Goal: Transaction & Acquisition: Purchase product/service

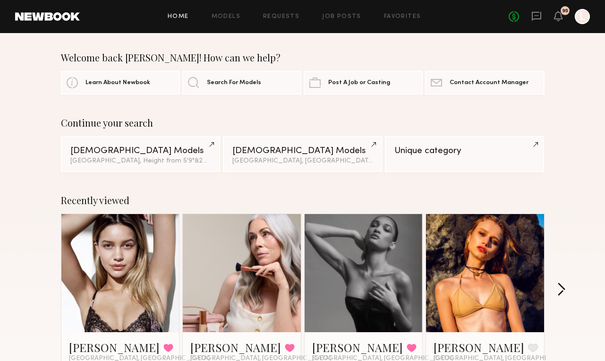
click at [565, 290] on button "button" at bounding box center [561, 290] width 9 height 16
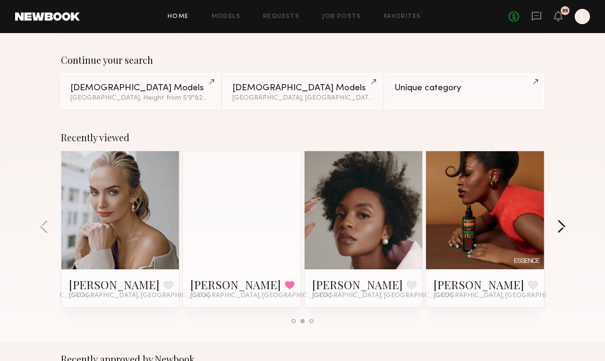
scroll to position [68, 0]
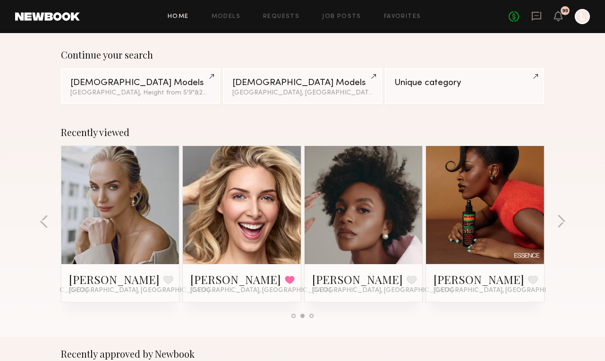
click at [127, 211] on link at bounding box center [121, 205] width 58 height 118
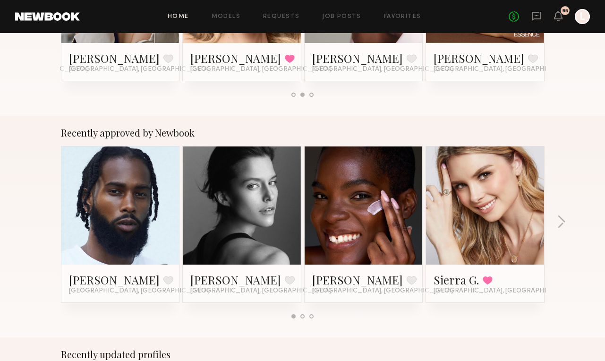
scroll to position [291, 0]
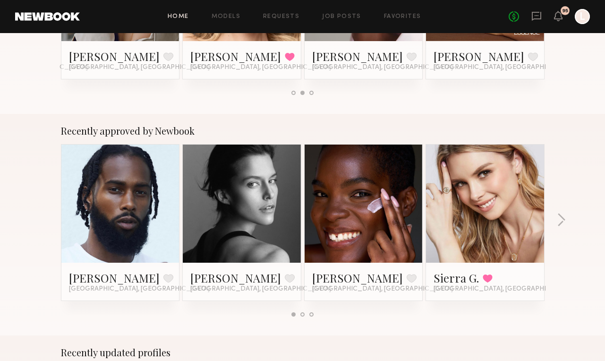
click at [252, 215] on link at bounding box center [242, 203] width 58 height 118
click at [386, 221] on link at bounding box center [364, 203] width 58 height 118
click at [563, 225] on button "button" at bounding box center [561, 221] width 9 height 16
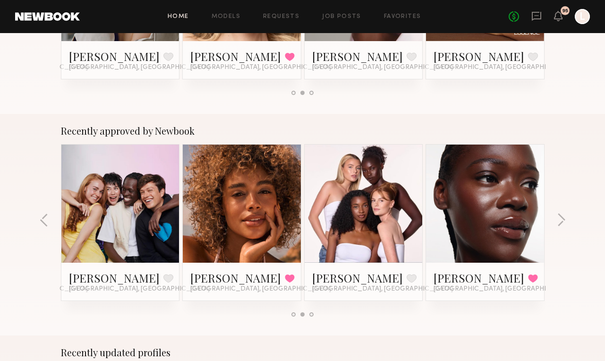
click at [390, 227] on link at bounding box center [364, 203] width 58 height 118
click at [346, 242] on link at bounding box center [364, 203] width 58 height 118
click at [518, 220] on div at bounding box center [485, 203] width 118 height 118
click at [454, 279] on link "Diana E." at bounding box center [478, 277] width 91 height 15
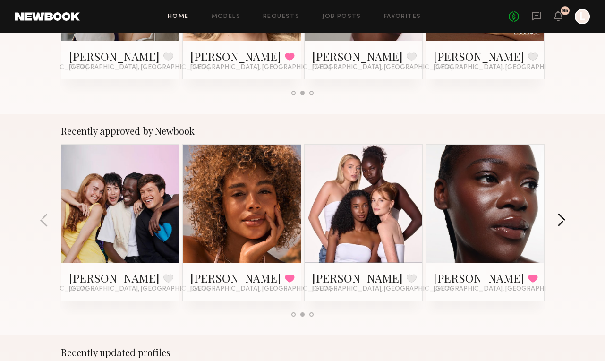
click at [558, 216] on button "button" at bounding box center [561, 221] width 9 height 16
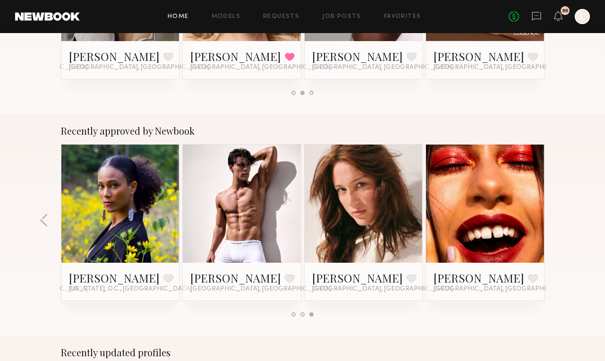
click at [233, 197] on link at bounding box center [242, 203] width 58 height 118
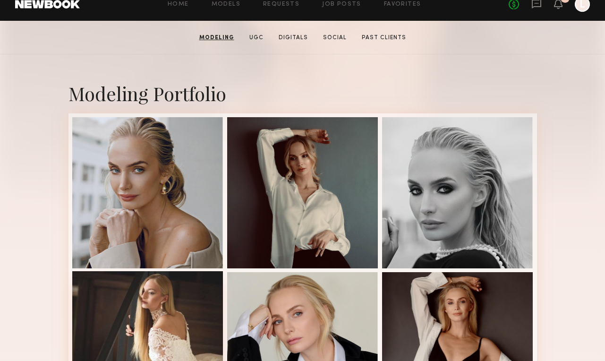
scroll to position [161, 0]
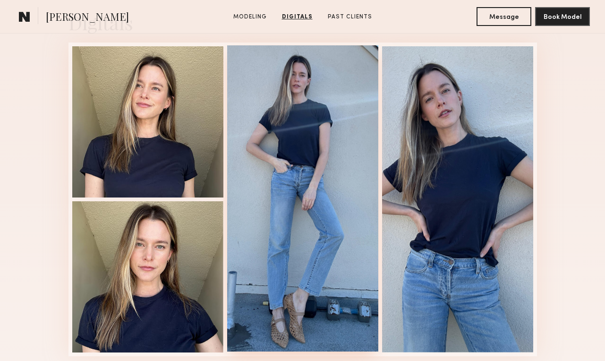
scroll to position [970, 0]
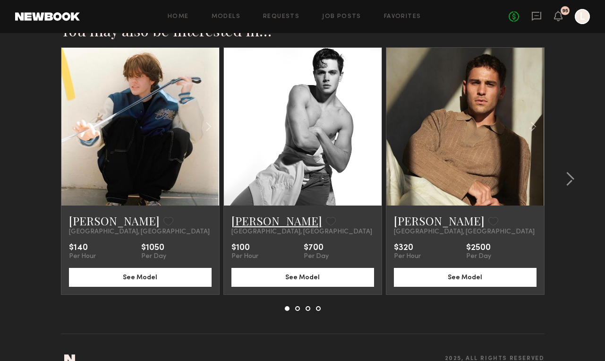
scroll to position [603, 0]
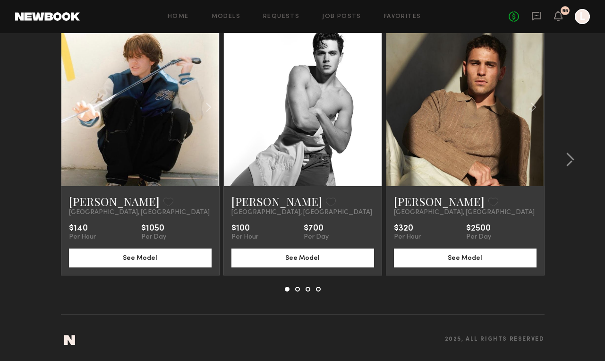
click at [394, 12] on div "Home Models Requests Job Posts Favorites Sign Out No fees up to $5,000 95 L" at bounding box center [335, 16] width 510 height 15
click at [392, 16] on link "Favorites" at bounding box center [402, 17] width 37 height 6
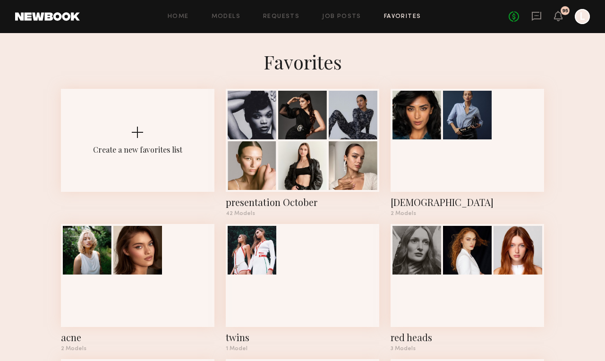
click at [337, 12] on div "Home Models Requests Job Posts Favorites Sign Out No fees up to $5,000 95 L" at bounding box center [335, 16] width 510 height 15
click at [337, 18] on link "Job Posts" at bounding box center [341, 17] width 39 height 6
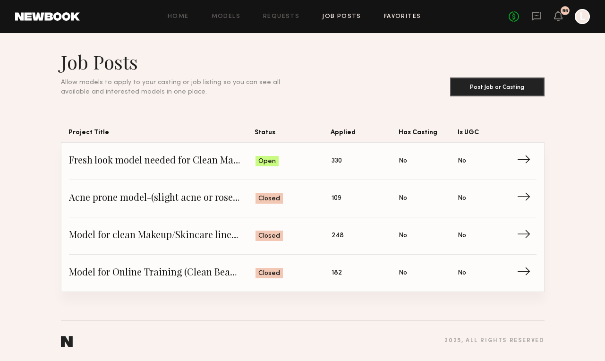
click at [390, 19] on link "Favorites" at bounding box center [402, 17] width 37 height 6
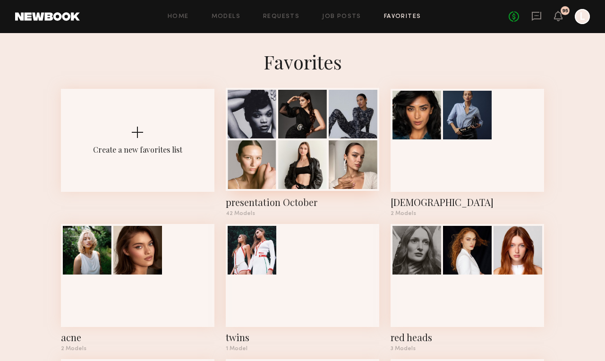
click at [239, 204] on div "presentation October" at bounding box center [302, 201] width 153 height 13
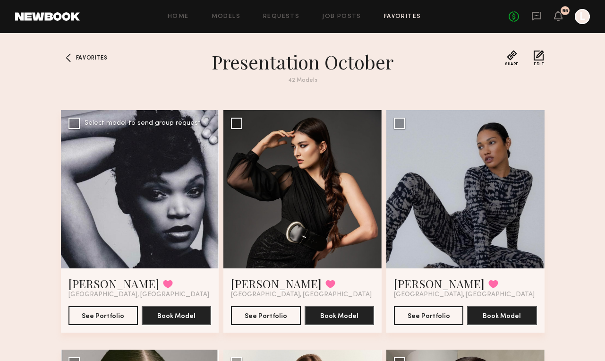
click at [206, 191] on div at bounding box center [140, 189] width 158 height 158
click at [445, 231] on div at bounding box center [465, 189] width 158 height 158
click at [426, 318] on button "See Portfolio" at bounding box center [428, 315] width 69 height 19
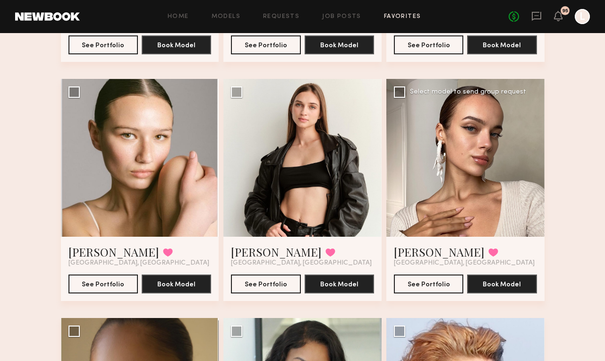
scroll to position [289, 0]
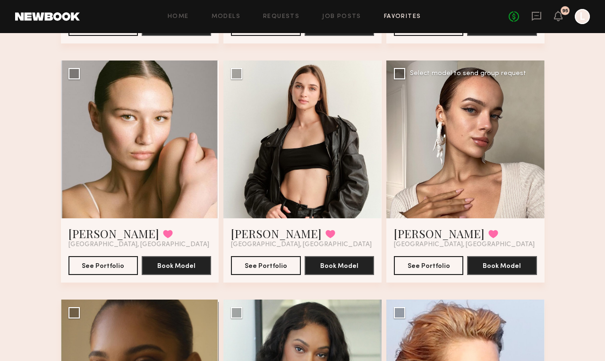
click at [396, 208] on div at bounding box center [465, 139] width 158 height 158
click at [406, 263] on button "See Portfolio" at bounding box center [428, 264] width 69 height 19
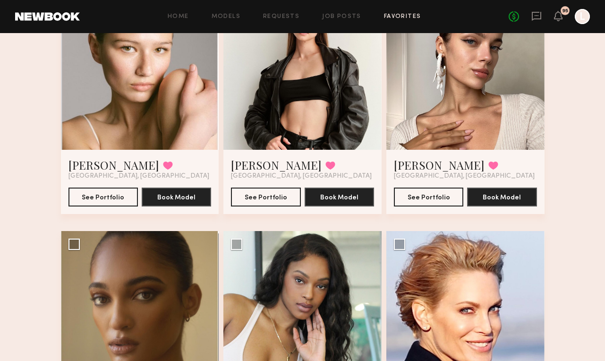
scroll to position [360, 0]
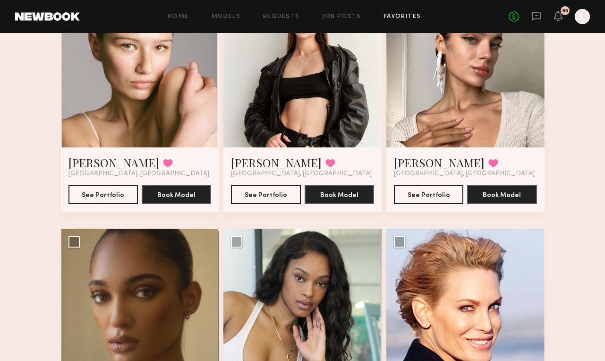
click at [262, 90] on div at bounding box center [302, 69] width 158 height 158
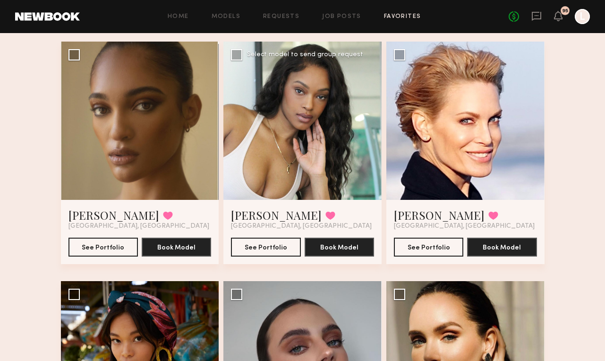
scroll to position [546, 0]
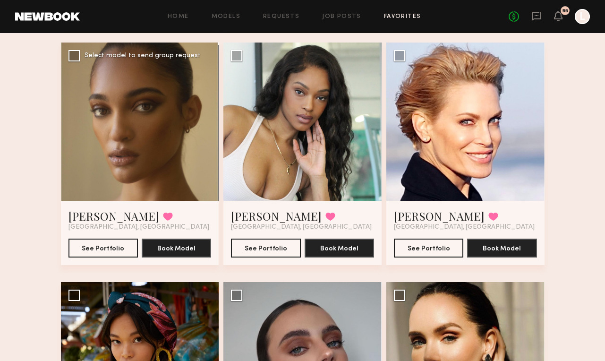
click at [112, 126] on div at bounding box center [140, 121] width 158 height 158
click at [100, 246] on button "See Portfolio" at bounding box center [102, 247] width 69 height 19
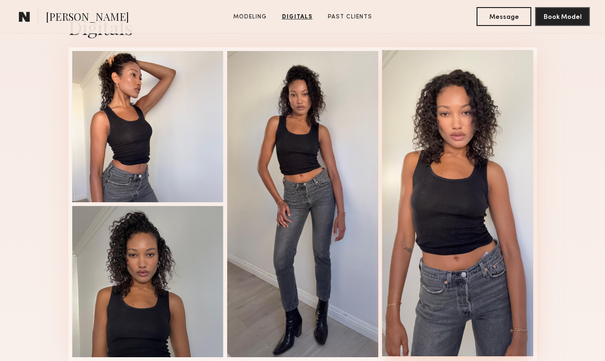
scroll to position [968, 0]
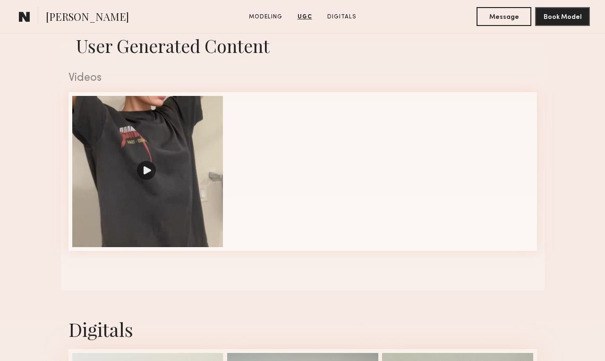
scroll to position [942, 0]
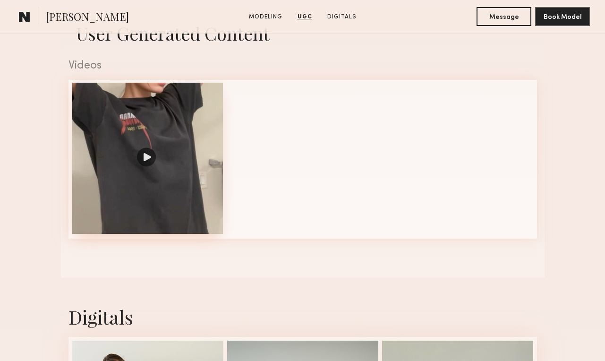
click at [127, 149] on div at bounding box center [147, 158] width 151 height 151
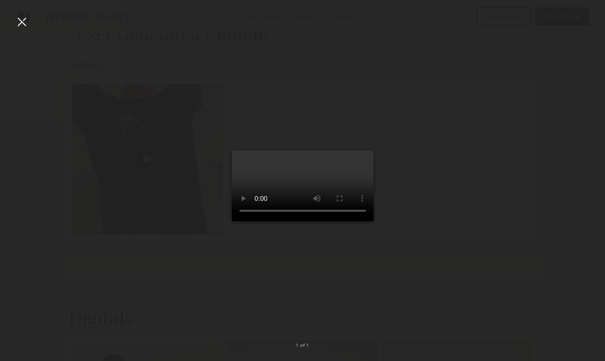
click at [21, 22] on div at bounding box center [21, 21] width 15 height 15
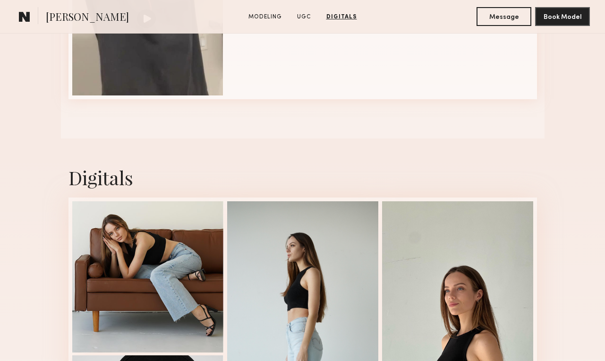
scroll to position [1052, 0]
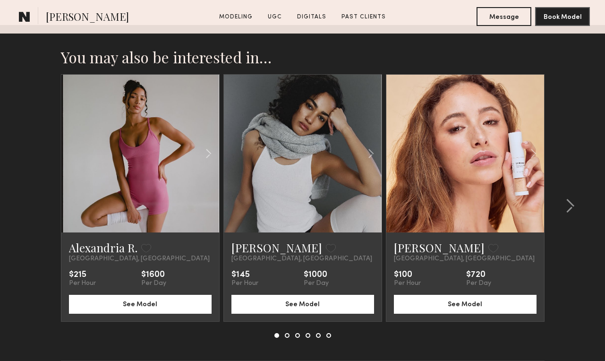
scroll to position [1694, 0]
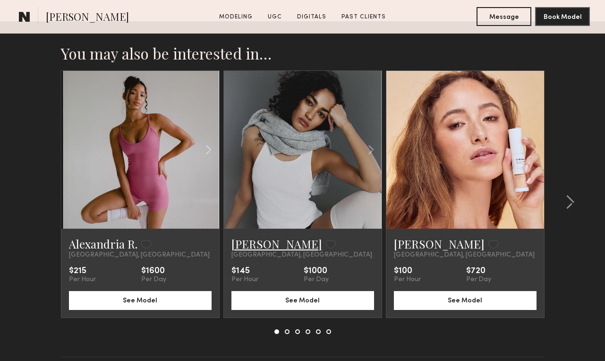
click at [255, 241] on link "[PERSON_NAME]" at bounding box center [276, 243] width 91 height 15
click at [299, 155] on link at bounding box center [303, 150] width 54 height 158
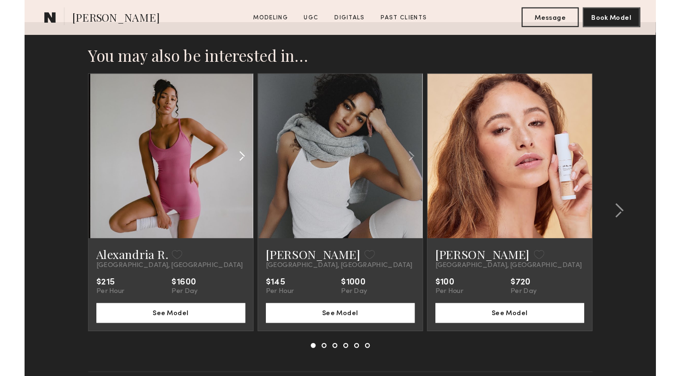
scroll to position [1698, 0]
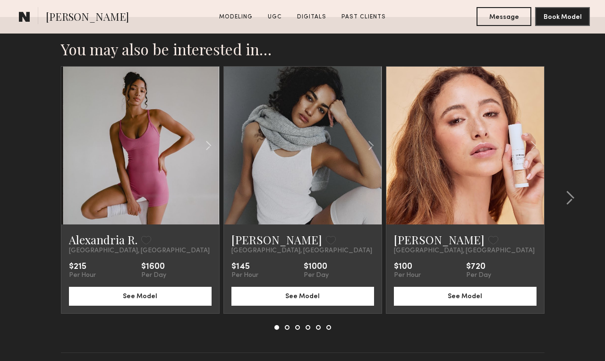
click at [286, 316] on div "Alexandria R. Favorite Los Angeles, CA $215 Per Hour $1600 Per Day See Model Ab…" at bounding box center [303, 197] width 484 height 263
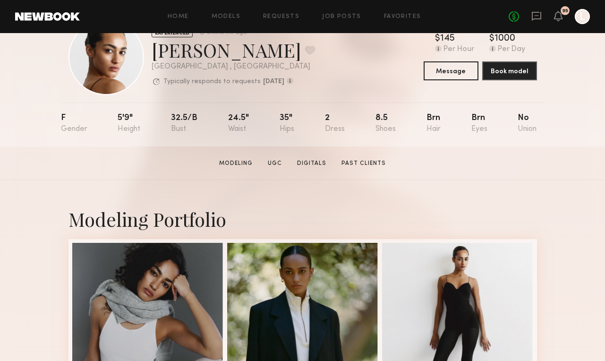
scroll to position [34, 0]
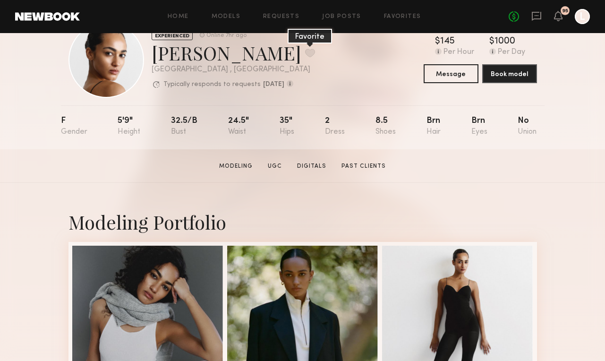
click at [305, 54] on button at bounding box center [310, 53] width 10 height 8
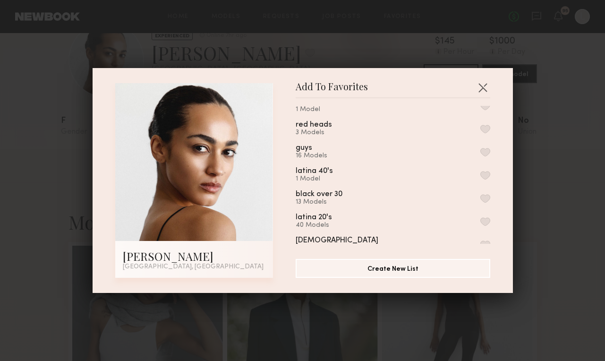
scroll to position [92, 0]
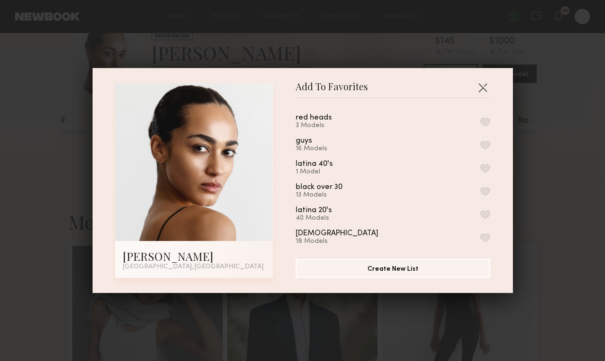
click at [480, 217] on button "button" at bounding box center [485, 214] width 10 height 8
click at [535, 210] on div "Add To Favorites [PERSON_NAME] [GEOGRAPHIC_DATA], [GEOGRAPHIC_DATA] Add To Favo…" at bounding box center [302, 180] width 605 height 361
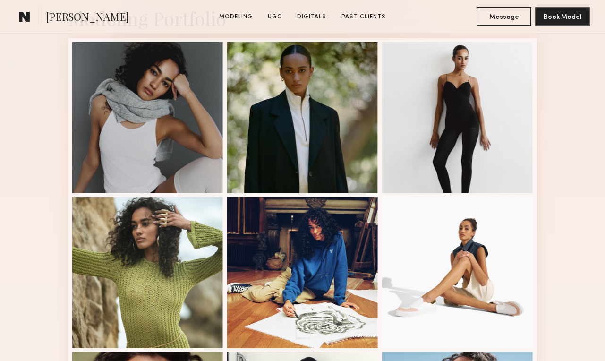
scroll to position [266, 0]
